Goal: Contribute content: Contribute content

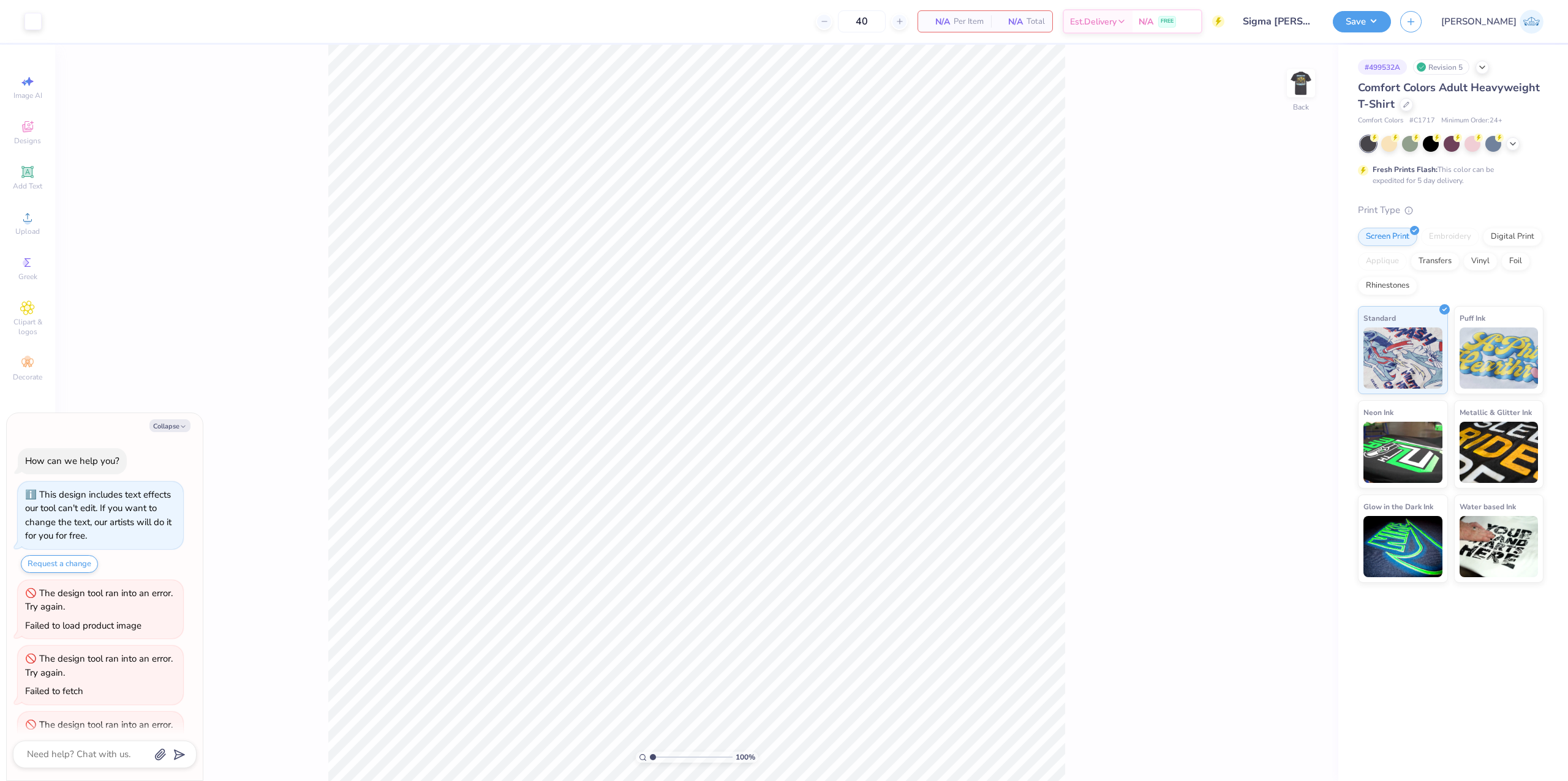
scroll to position [177, 0]
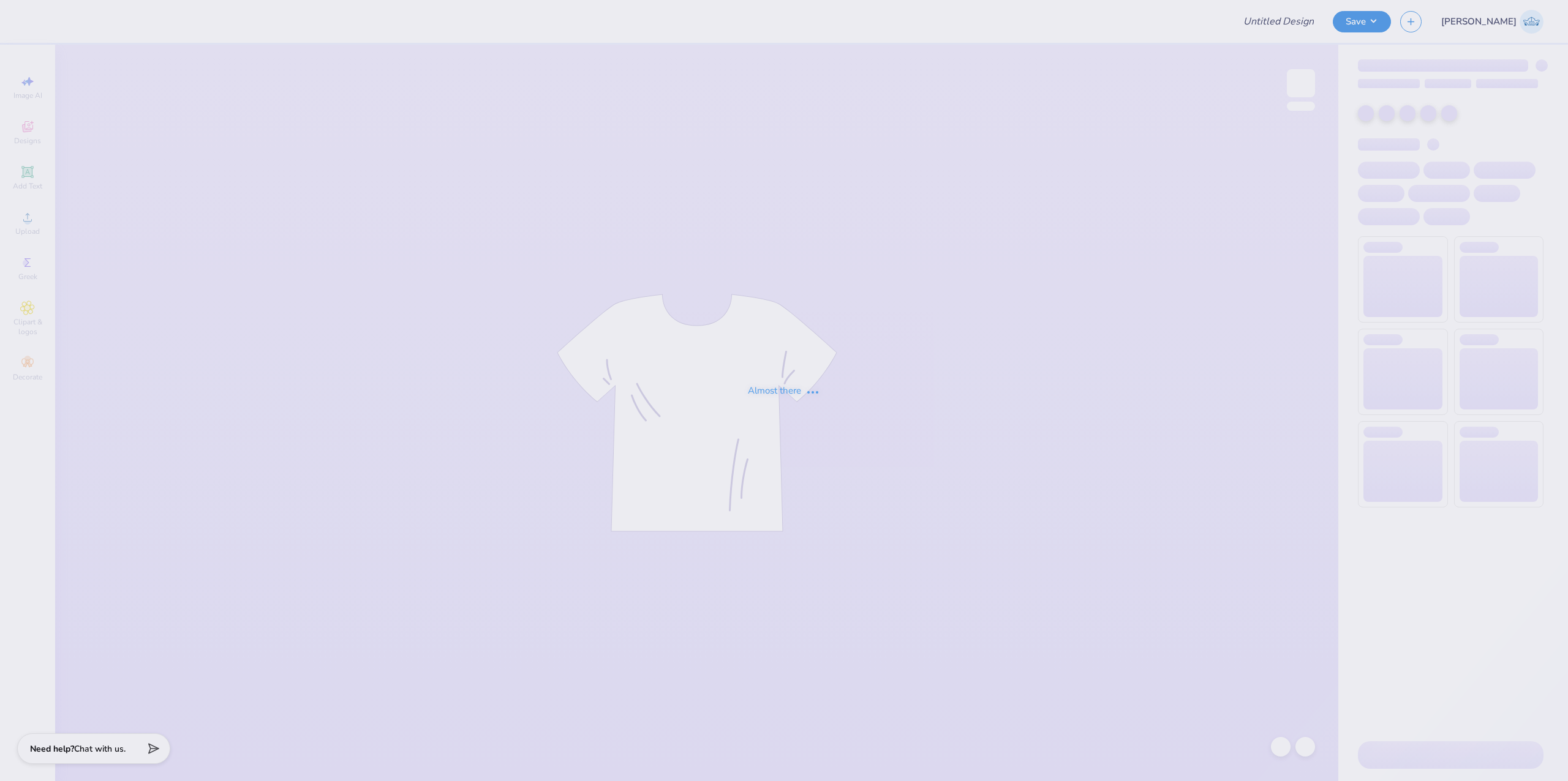
type input "Sigma [PERSON_NAME]"
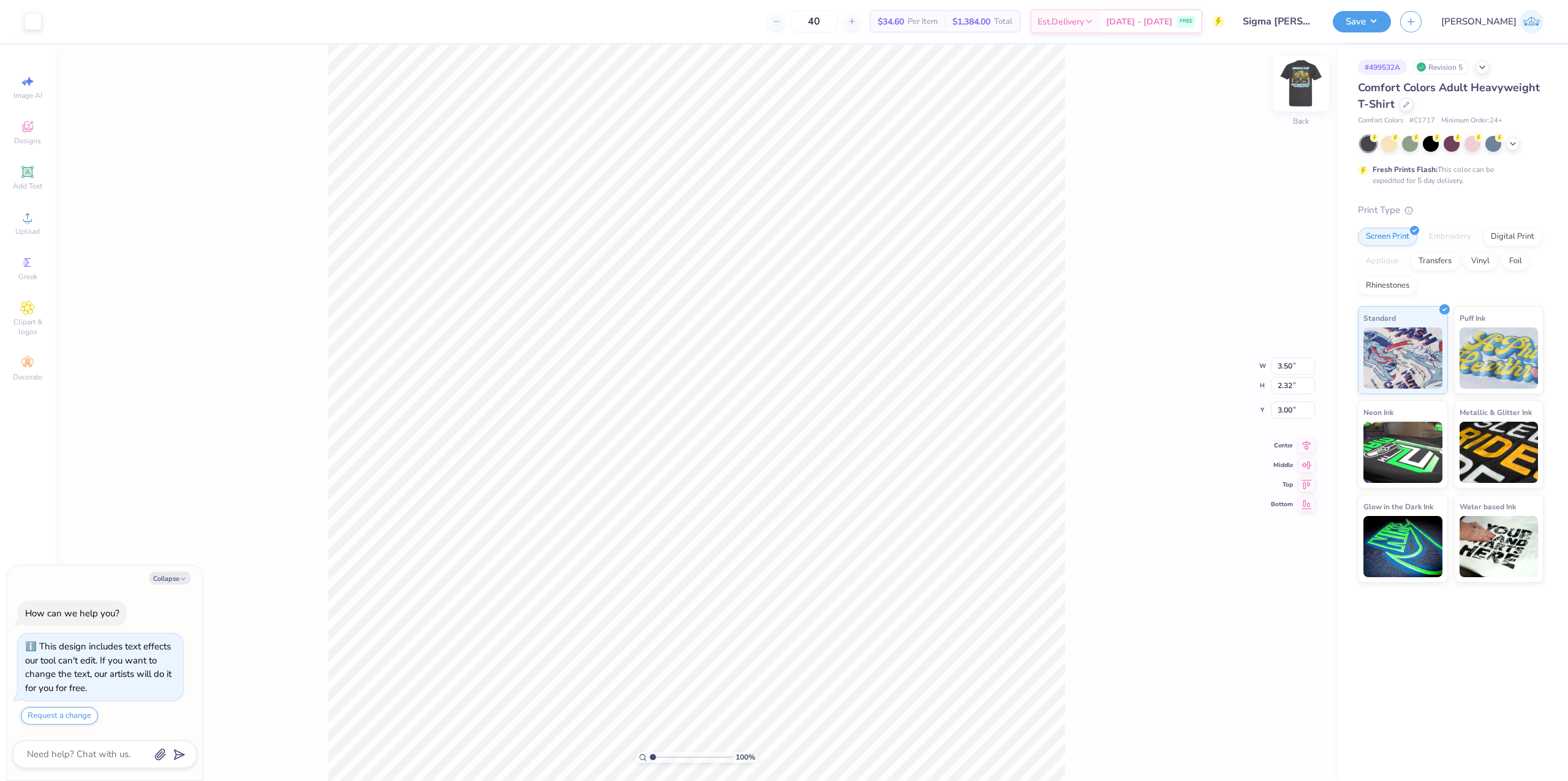
click at [1295, 87] on img at bounding box center [1301, 83] width 49 height 49
click at [32, 230] on span "Upload" at bounding box center [27, 231] width 24 height 10
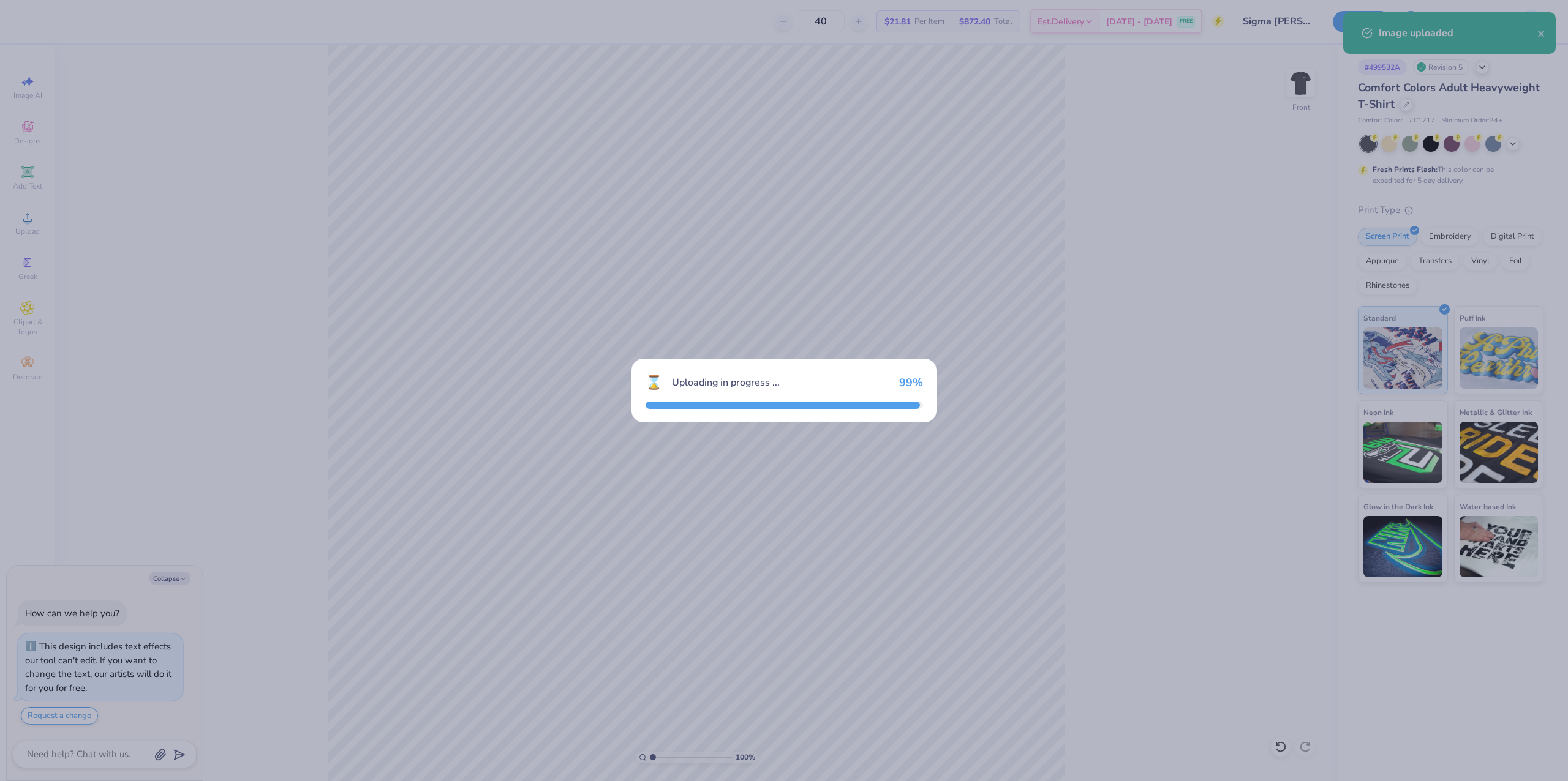
type textarea "x"
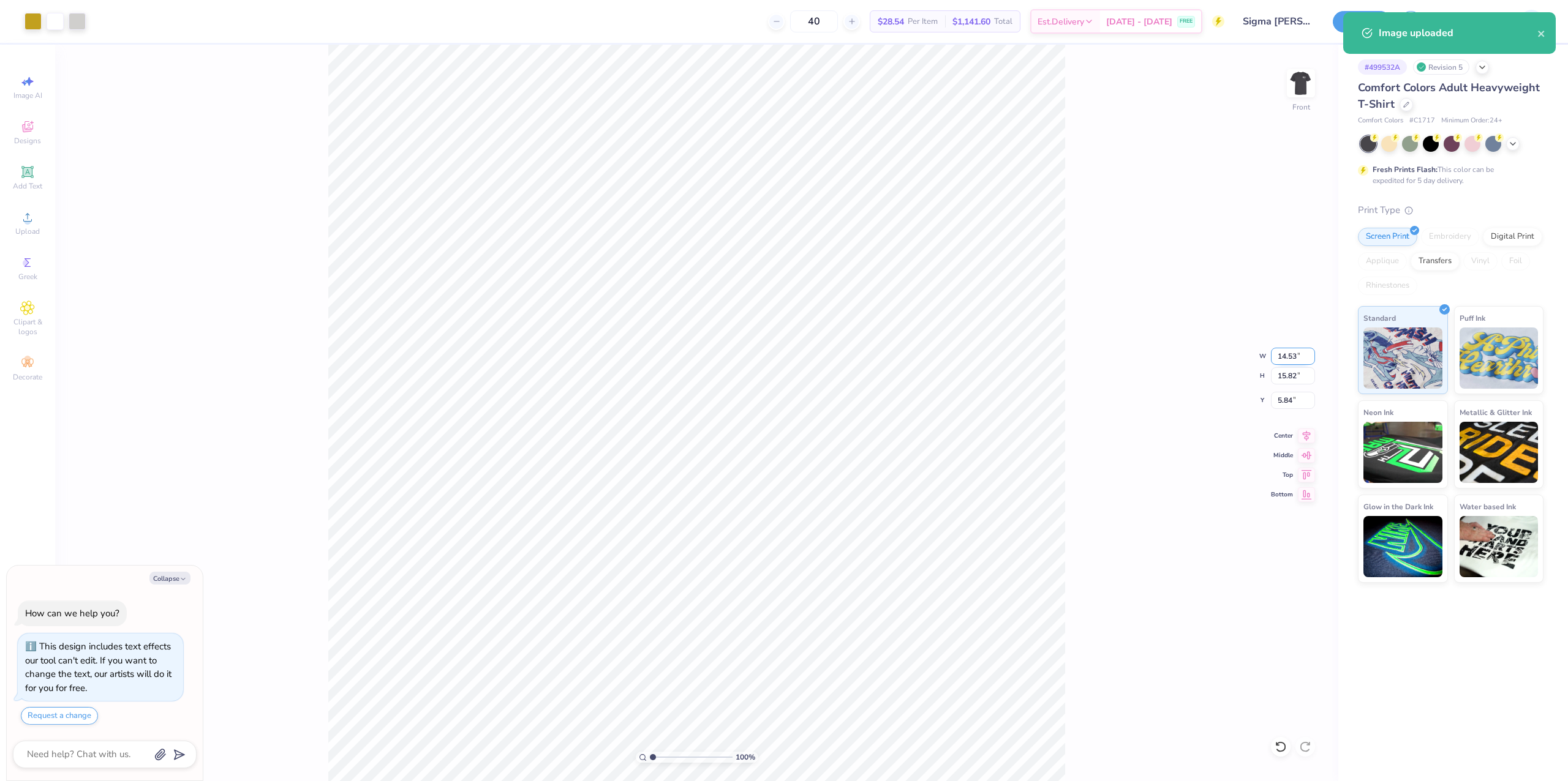
click at [1283, 354] on input "14.53" at bounding box center [1293, 356] width 44 height 17
type input "12.5"
type textarea "x"
type input "12.50"
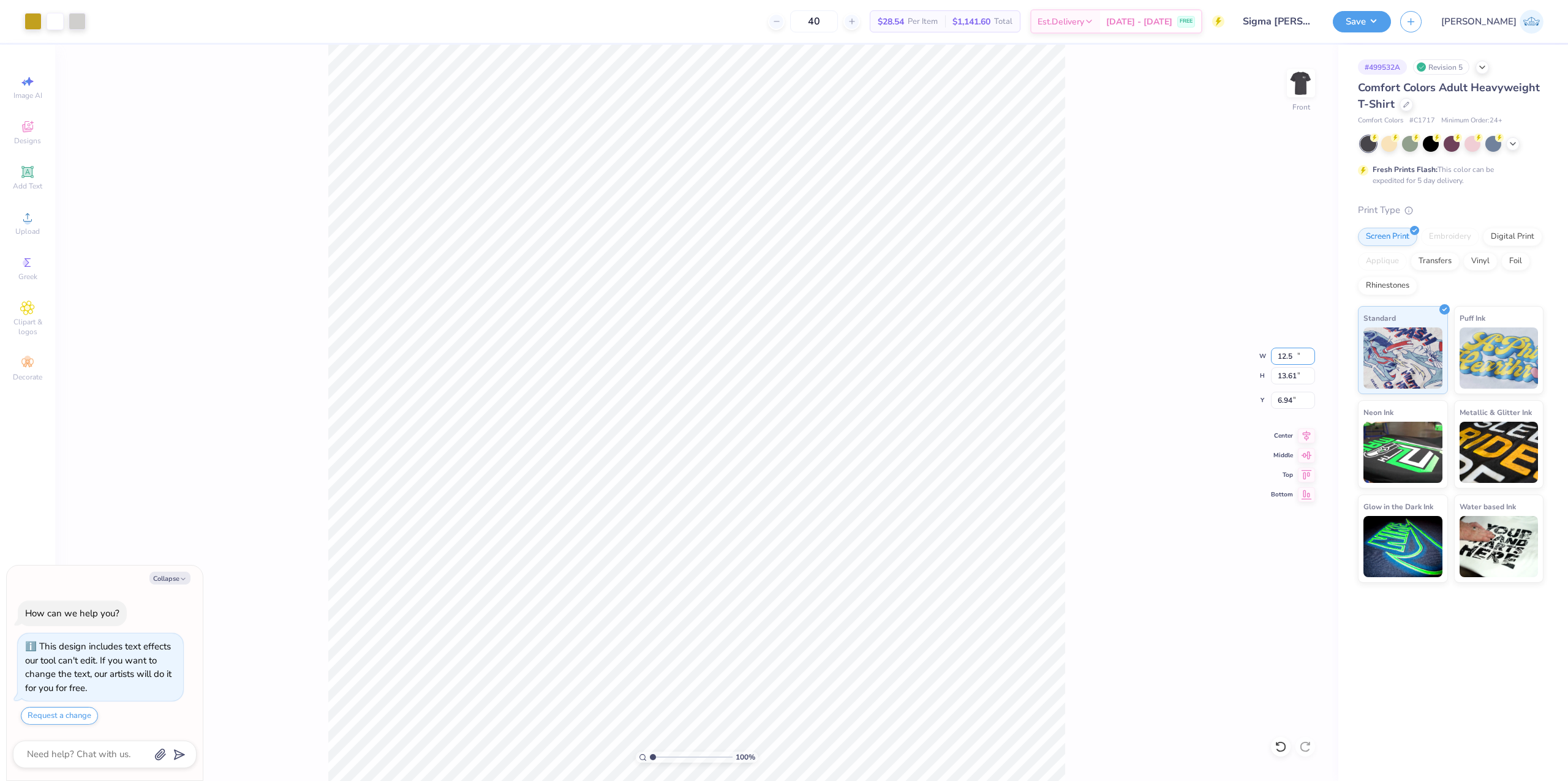
type input "13.61"
click at [1275, 404] on input "6.94" at bounding box center [1293, 400] width 44 height 17
type input "3"
type textarea "x"
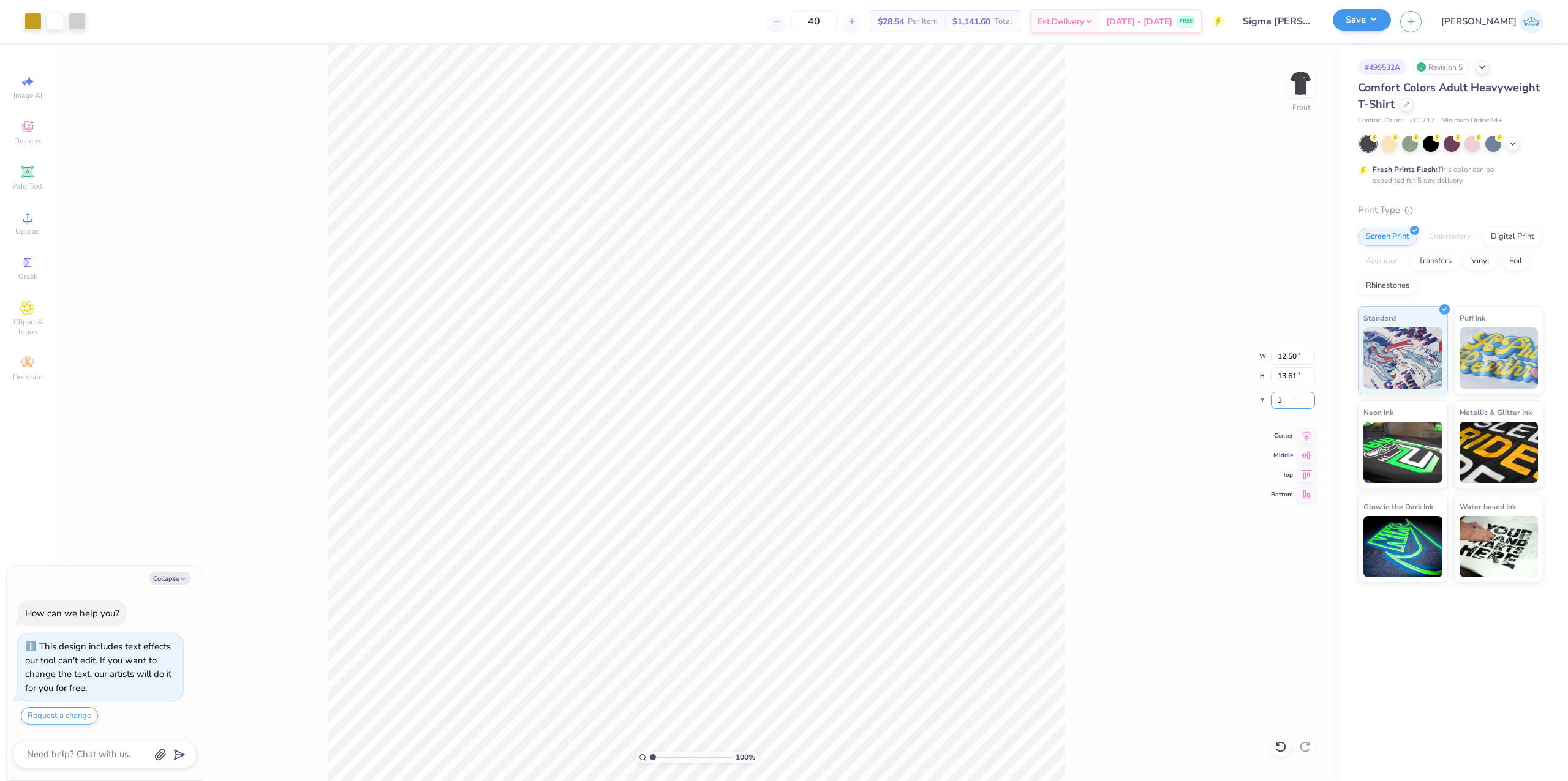
type input "3.00"
click at [1391, 17] on button "Save" at bounding box center [1361, 20] width 58 height 21
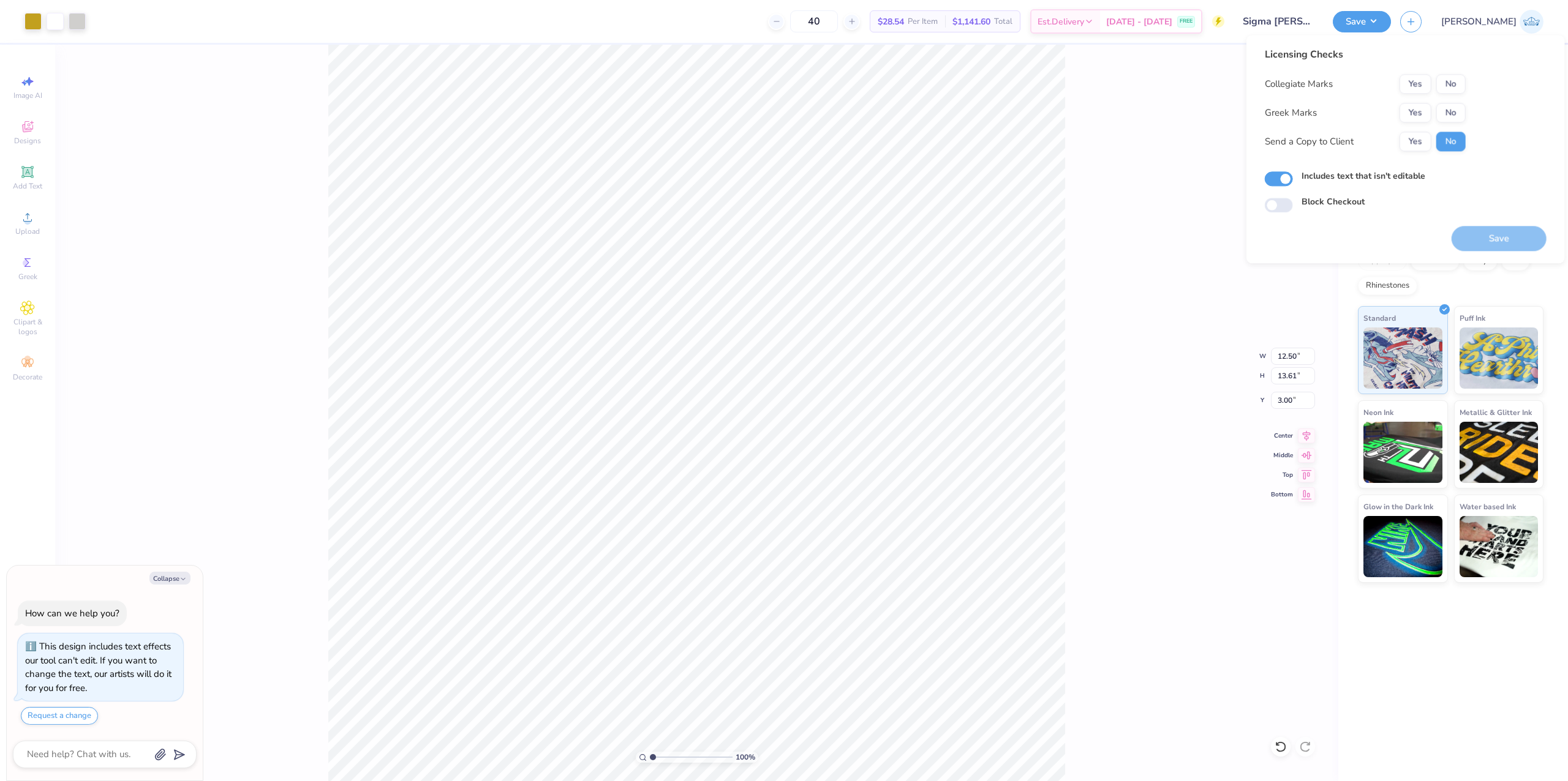
click at [1406, 96] on div "Collegiate Marks Yes No Greek Marks Yes No Send a Copy to Client Yes No" at bounding box center [1365, 113] width 201 height 77
click at [1421, 122] on div "Yes No" at bounding box center [1432, 112] width 66 height 20
click at [1426, 105] on button "Yes" at bounding box center [1415, 112] width 32 height 20
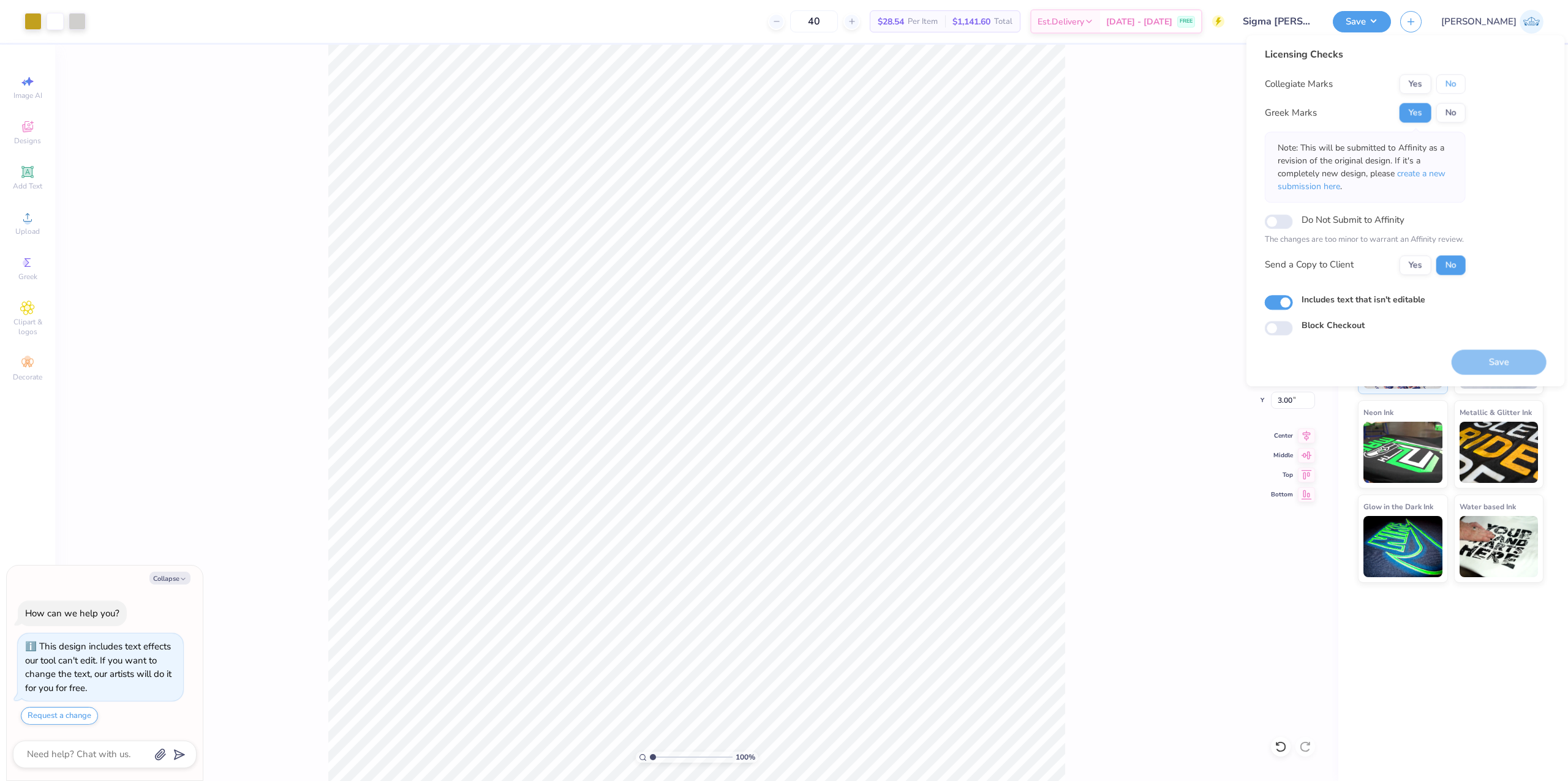
click at [1443, 84] on button "No" at bounding box center [1450, 84] width 30 height 20
click at [1411, 263] on button "Yes" at bounding box center [1415, 265] width 32 height 20
click at [1464, 365] on button "Save" at bounding box center [1498, 362] width 95 height 25
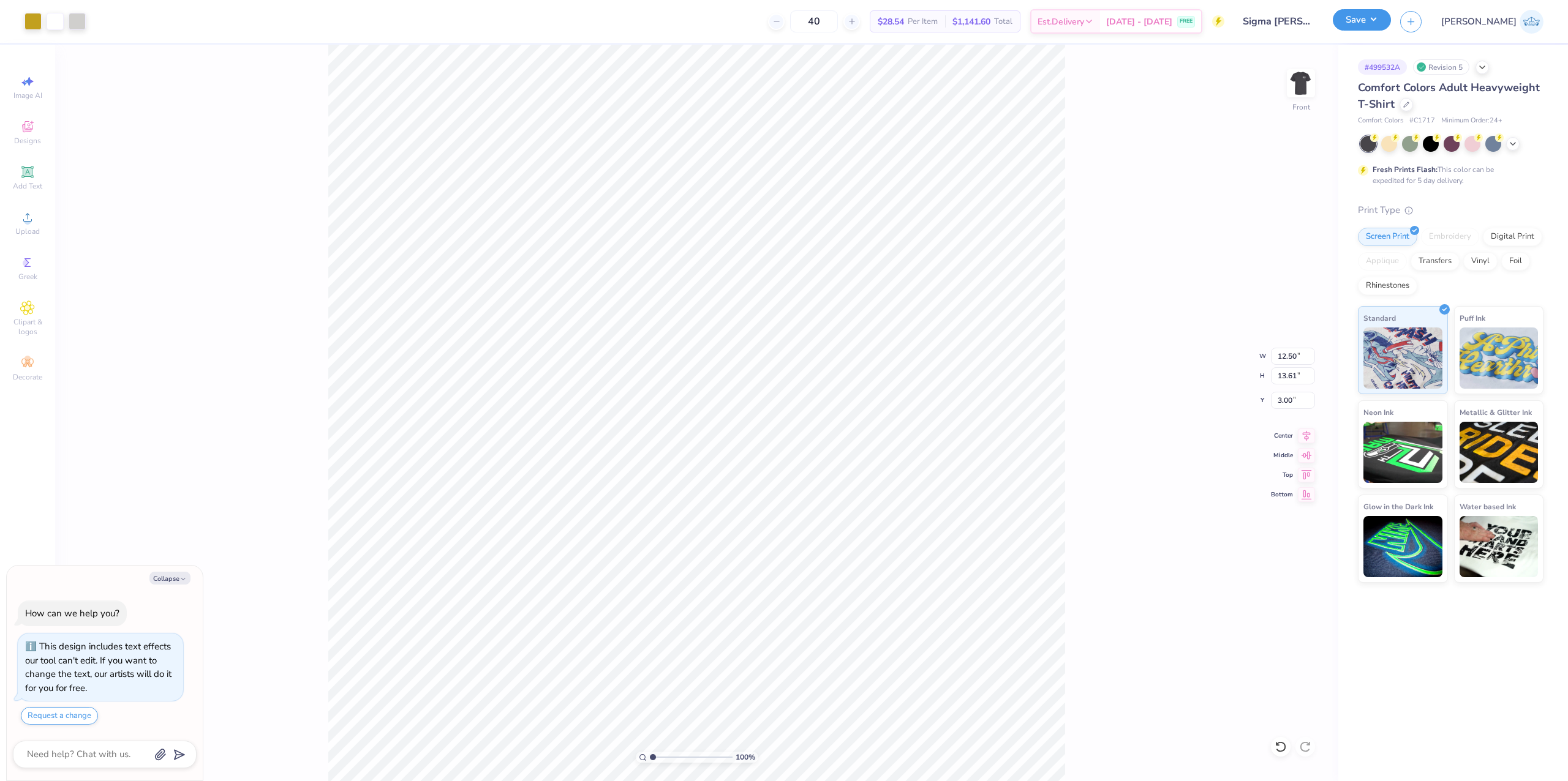
click at [1391, 13] on button "Save" at bounding box center [1361, 20] width 58 height 21
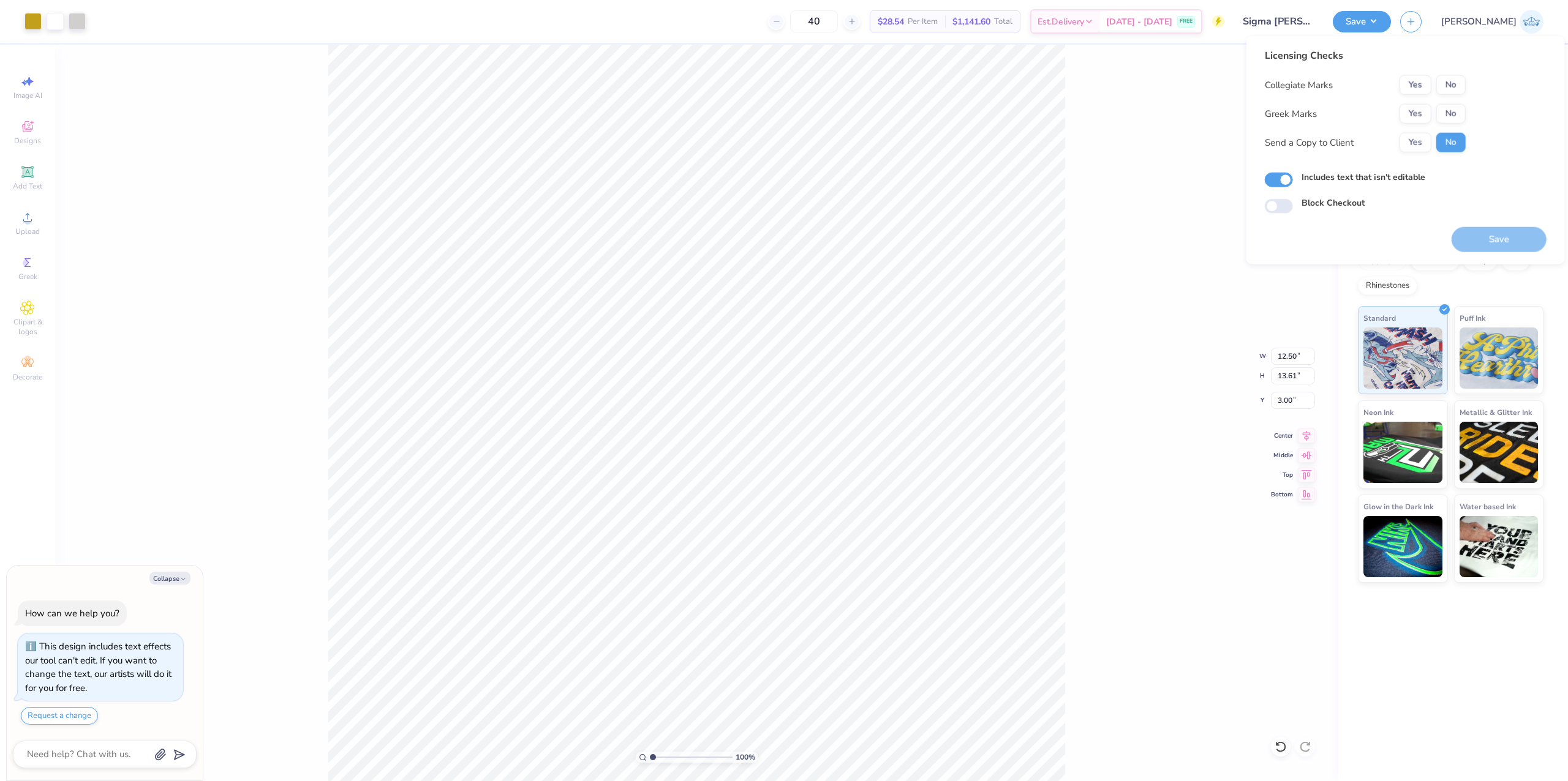
type textarea "x"
